Goal: Task Accomplishment & Management: Use online tool/utility

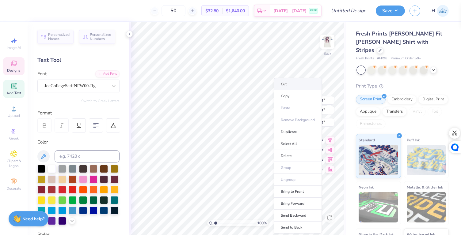
click at [291, 86] on li "Cut" at bounding box center [297, 84] width 48 height 12
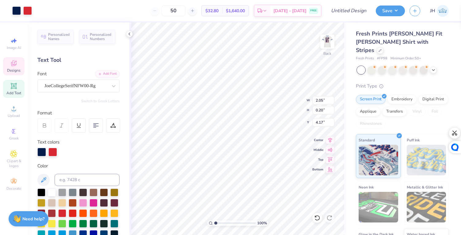
type input "4.01"
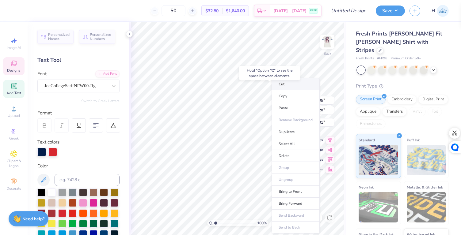
click at [289, 87] on li "Cut" at bounding box center [295, 84] width 48 height 12
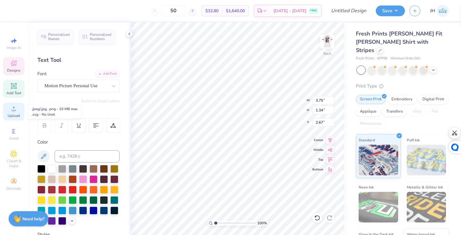
click at [17, 114] on span "Upload" at bounding box center [14, 115] width 12 height 5
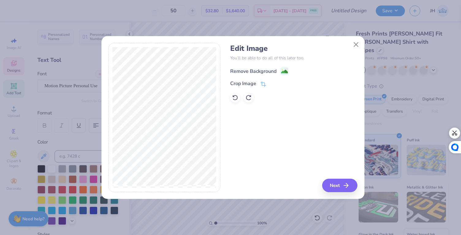
click at [281, 70] on image at bounding box center [284, 71] width 7 height 7
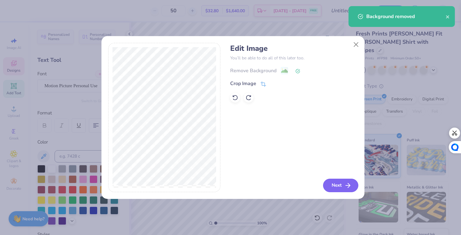
click at [340, 186] on button "Next" at bounding box center [340, 185] width 35 height 13
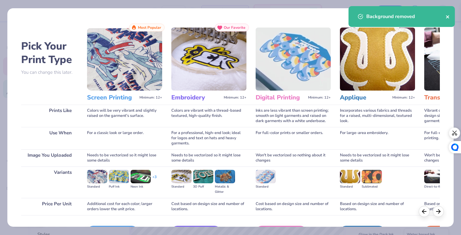
click at [448, 16] on icon "close" at bounding box center [447, 16] width 3 height 3
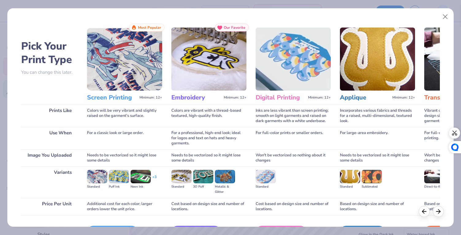
click at [114, 82] on img at bounding box center [124, 59] width 75 height 63
click at [120, 97] on h3 "Screen Printing" at bounding box center [112, 98] width 50 height 8
click at [445, 16] on button "Close" at bounding box center [445, 17] width 12 height 12
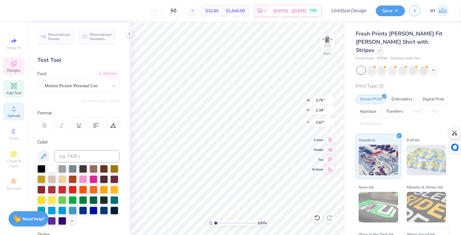
click at [14, 112] on circle at bounding box center [13, 110] width 3 height 3
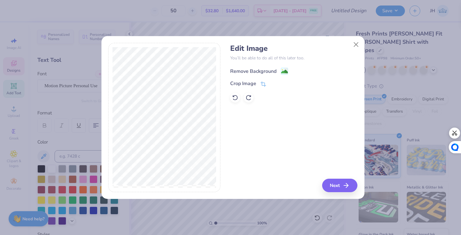
click at [263, 69] on div "Remove Background" at bounding box center [253, 71] width 46 height 7
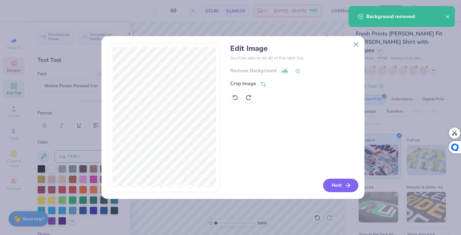
click at [333, 187] on button "Next" at bounding box center [340, 185] width 35 height 13
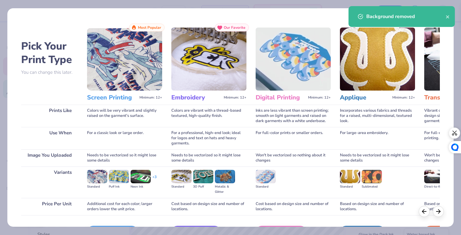
scroll to position [40, 0]
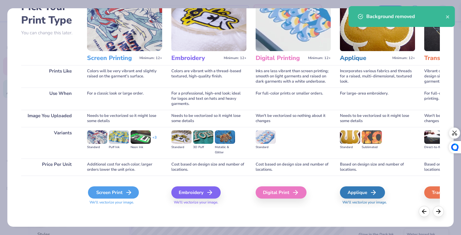
click at [117, 192] on div "Screen Print" at bounding box center [113, 192] width 51 height 12
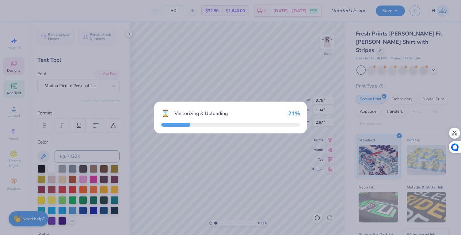
type input "5.06"
type input "4.55"
type input "7.72"
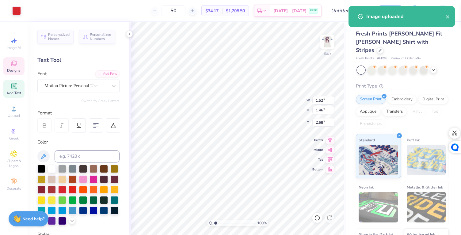
type input "2.67"
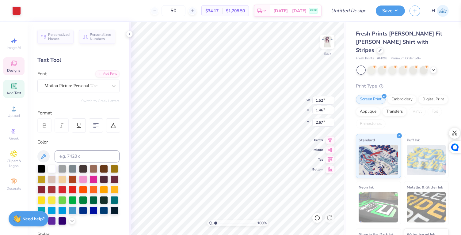
type input "3.75"
type input "1.34"
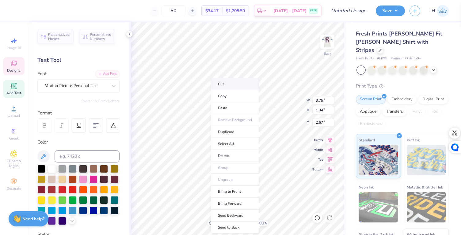
click at [227, 87] on li "Cut" at bounding box center [235, 84] width 48 height 12
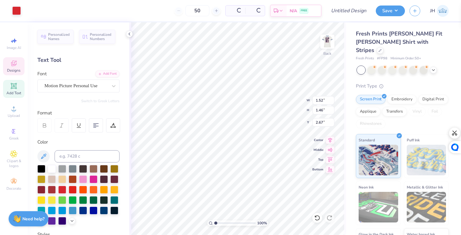
type input "2.61"
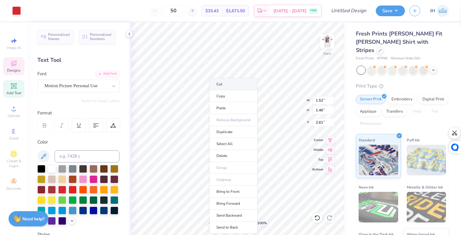
click at [218, 85] on li "Cut" at bounding box center [233, 84] width 48 height 12
click at [229, 84] on li "Cut" at bounding box center [239, 83] width 48 height 12
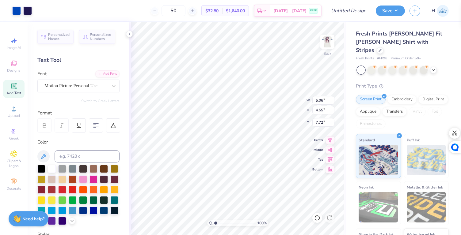
type input "2.16"
type input "3.20"
type input "2.87"
type input "3.84"
type input "3.41"
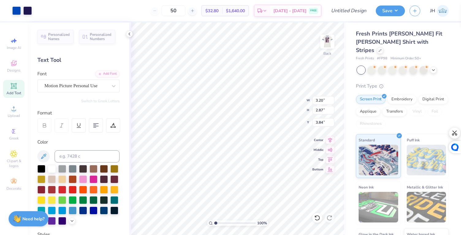
type input "3.07"
type input "0.50"
type input "4.28"
type input "3.84"
type input "1.95"
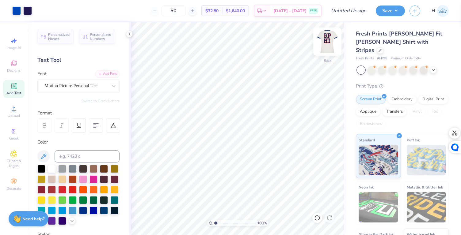
click at [329, 39] on img at bounding box center [327, 41] width 24 height 24
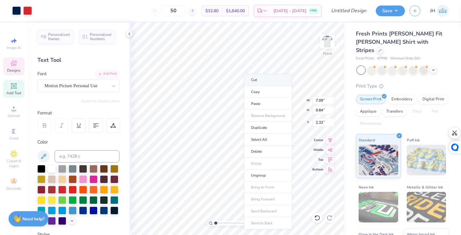
click at [253, 82] on li "Cut" at bounding box center [268, 80] width 48 height 12
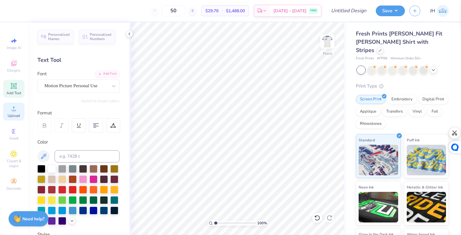
click at [11, 113] on div "Upload" at bounding box center [13, 112] width 21 height 18
click at [15, 114] on span "Upload" at bounding box center [14, 115] width 12 height 5
click at [13, 114] on span "Upload" at bounding box center [14, 115] width 12 height 5
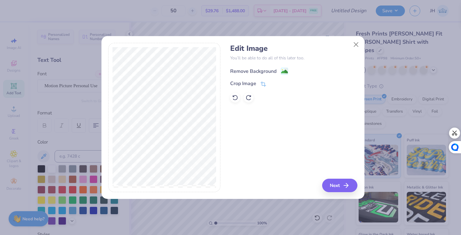
click at [269, 70] on div "Remove Background" at bounding box center [253, 71] width 46 height 7
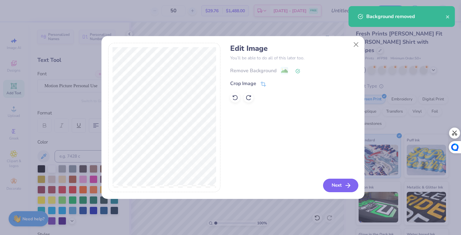
click at [331, 191] on button "Next" at bounding box center [340, 185] width 35 height 13
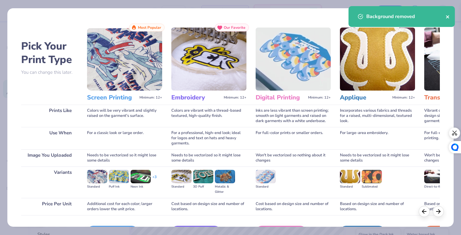
click at [446, 19] on button "close" at bounding box center [447, 16] width 4 height 7
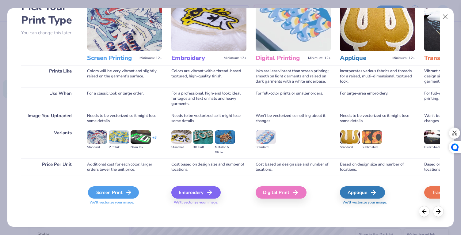
click at [120, 197] on div "Screen Print" at bounding box center [113, 192] width 51 height 12
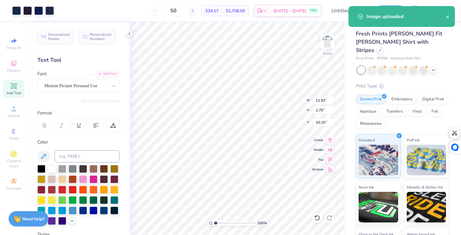
type input "3.00"
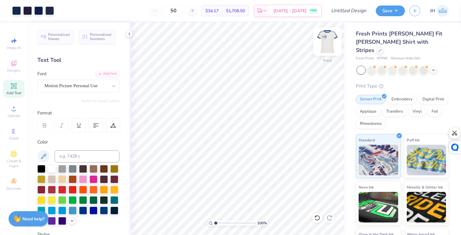
click at [328, 38] on img at bounding box center [327, 41] width 24 height 24
click at [328, 41] on img at bounding box center [327, 41] width 24 height 24
click at [326, 40] on img at bounding box center [327, 41] width 24 height 24
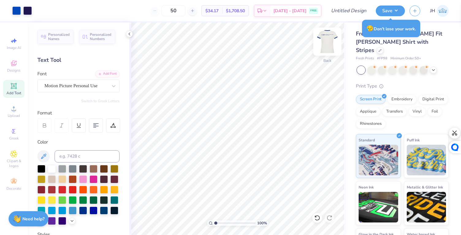
click at [327, 47] on img at bounding box center [327, 41] width 24 height 24
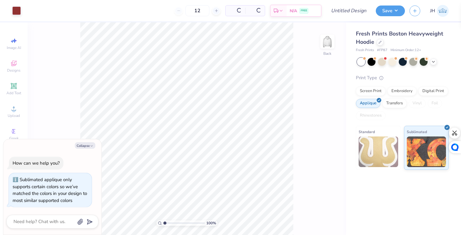
scroll to position [5, 0]
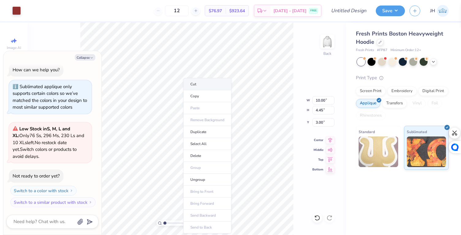
click at [202, 87] on li "Cut" at bounding box center [207, 84] width 48 height 12
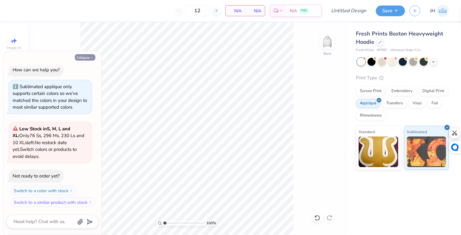
click at [93, 58] on button "Collapse" at bounding box center [85, 57] width 21 height 6
type textarea "x"
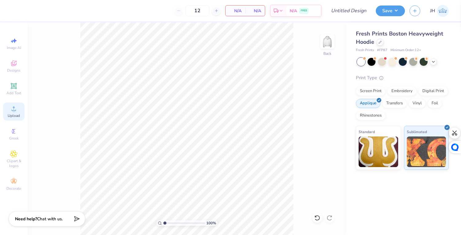
click at [12, 109] on icon at bounding box center [13, 108] width 7 height 7
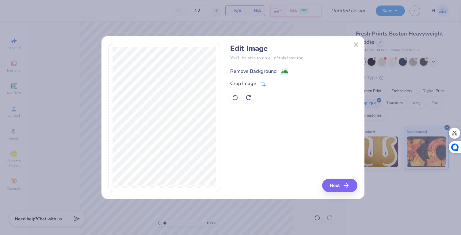
click at [265, 73] on div "Remove Background" at bounding box center [253, 71] width 46 height 7
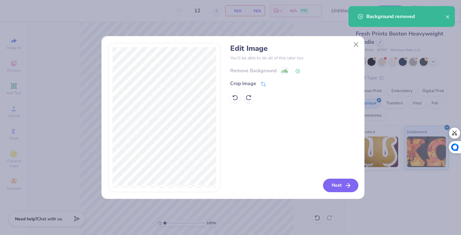
click at [329, 185] on button "Next" at bounding box center [340, 185] width 35 height 13
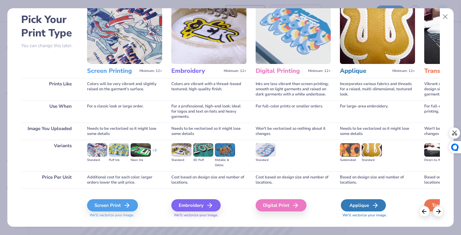
scroll to position [24, 0]
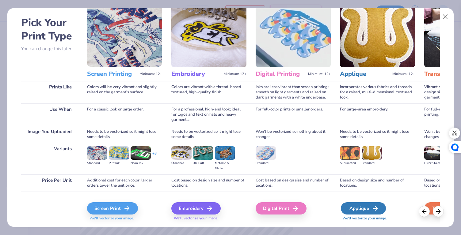
click at [372, 208] on icon at bounding box center [374, 208] width 7 height 7
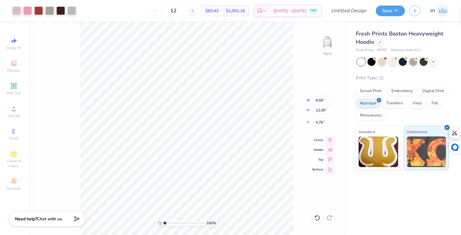
type input "7.33"
type input "10.29"
type input "1.60"
click at [300, 198] on div "100 % Back W 7.33 7.33 " H 10.29 10.29 " Y 1.60 1.60 " Center Middle Top Bottom" at bounding box center [187, 128] width 318 height 213
click at [62, 9] on div at bounding box center [60, 10] width 9 height 9
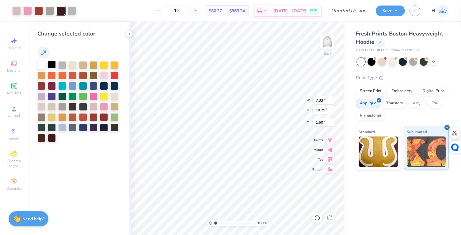
click at [51, 64] on div at bounding box center [52, 65] width 8 height 8
